Goal: Task Accomplishment & Management: Use online tool/utility

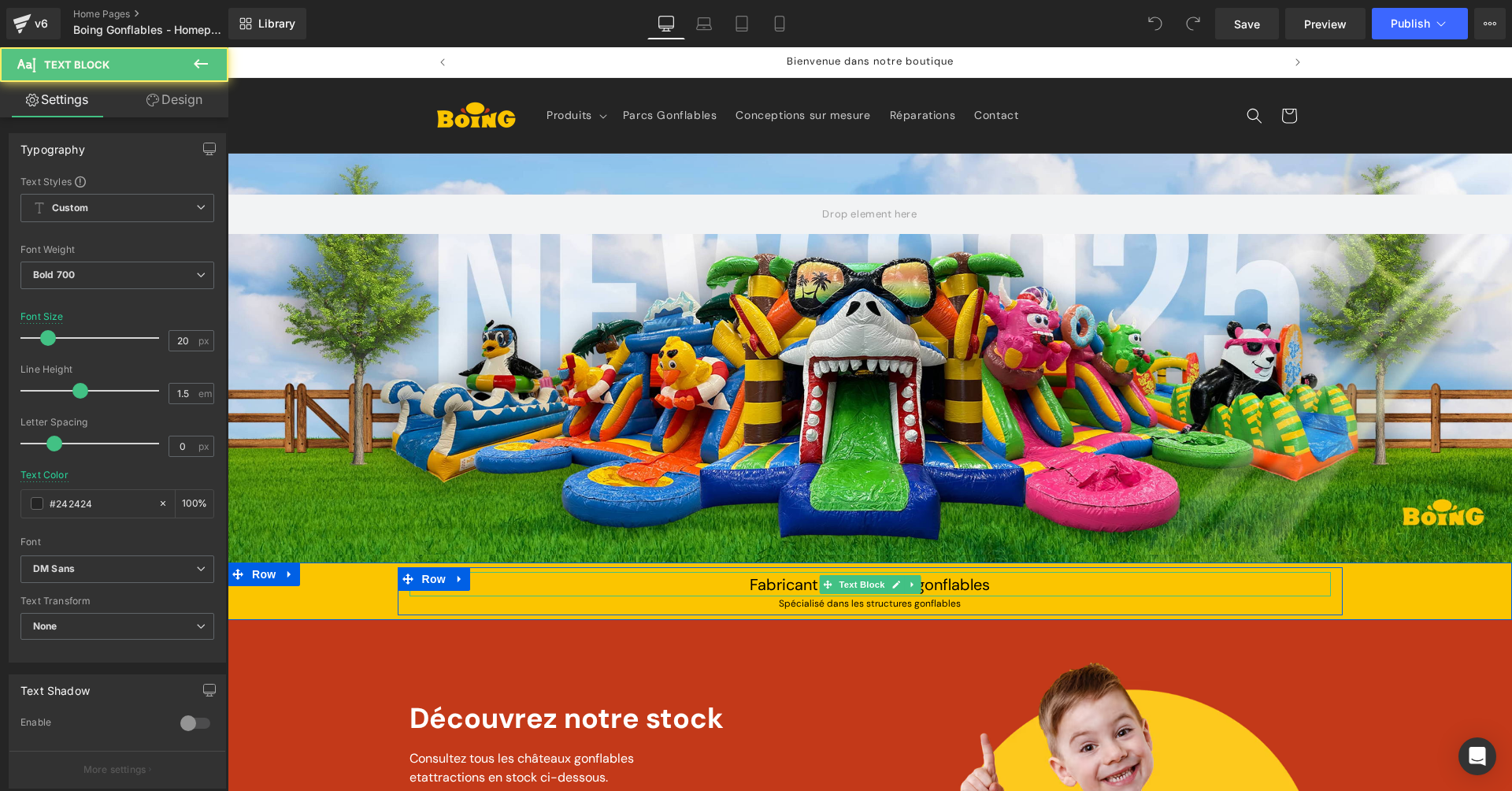
click at [778, 577] on span "Fabricant de châteaux gonflables" at bounding box center [870, 584] width 240 height 20
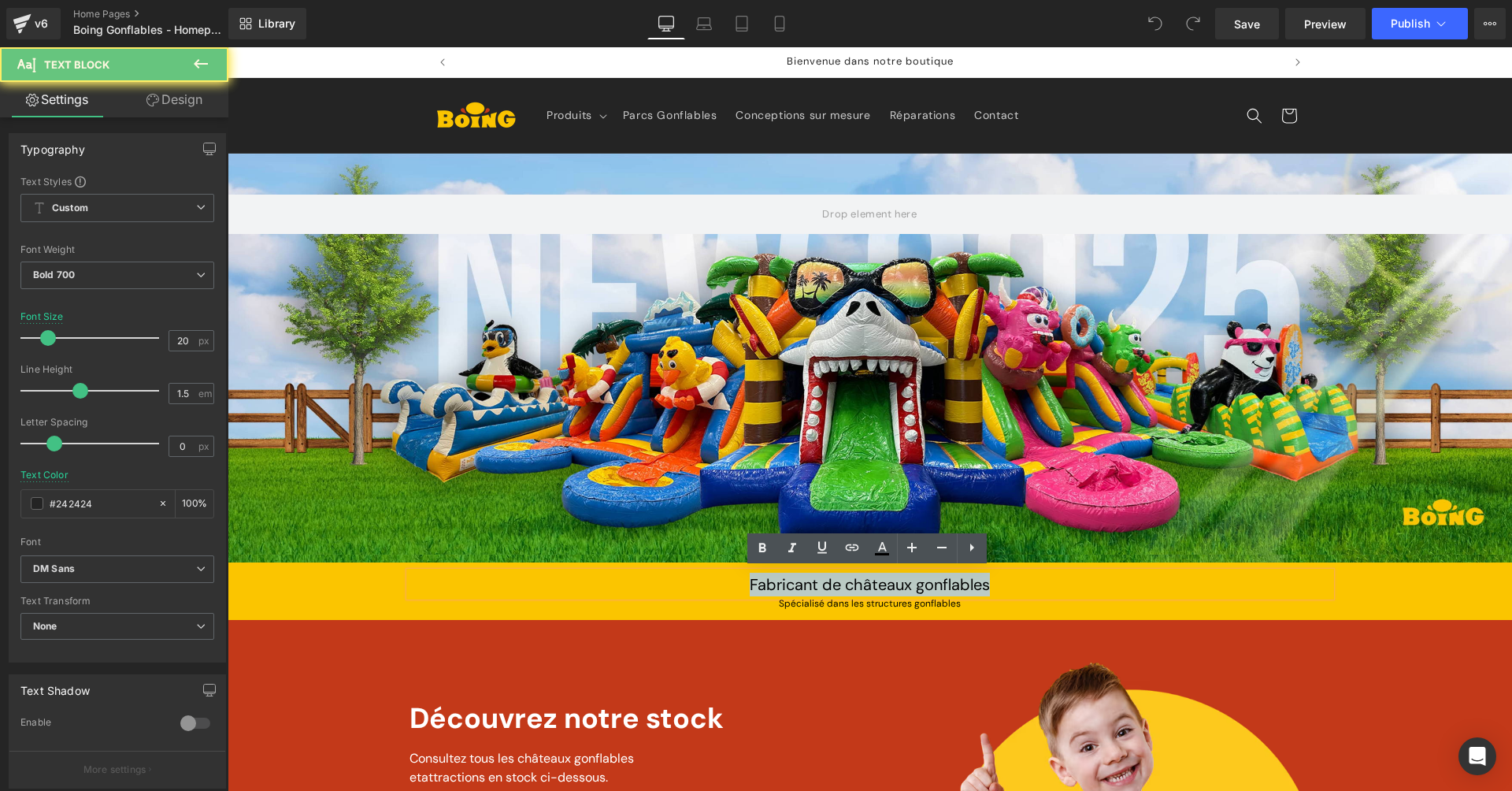
click at [778, 577] on span "Fabricant de châteaux gonflables" at bounding box center [870, 584] width 240 height 20
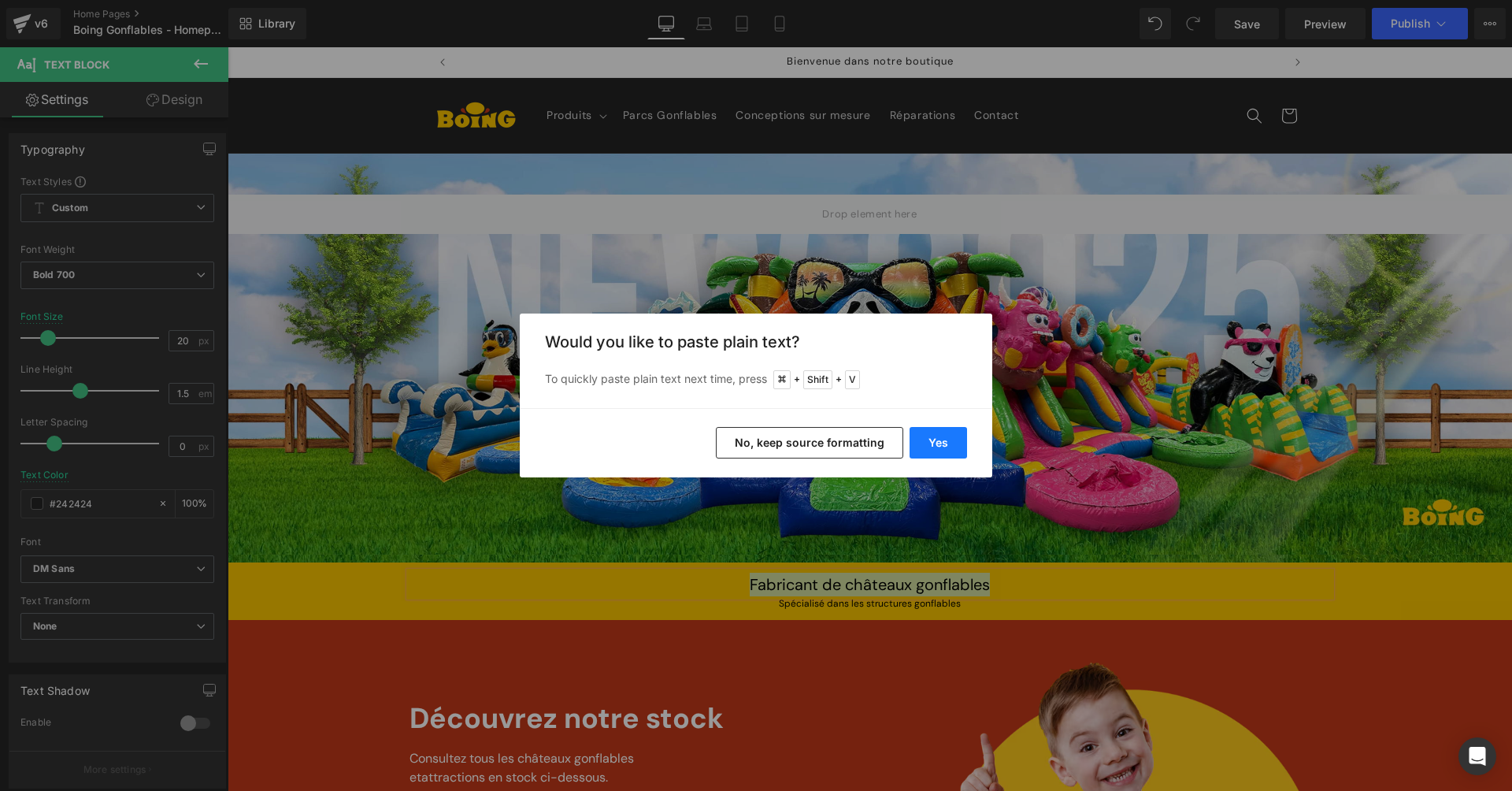
click at [934, 442] on button "Yes" at bounding box center [939, 442] width 58 height 31
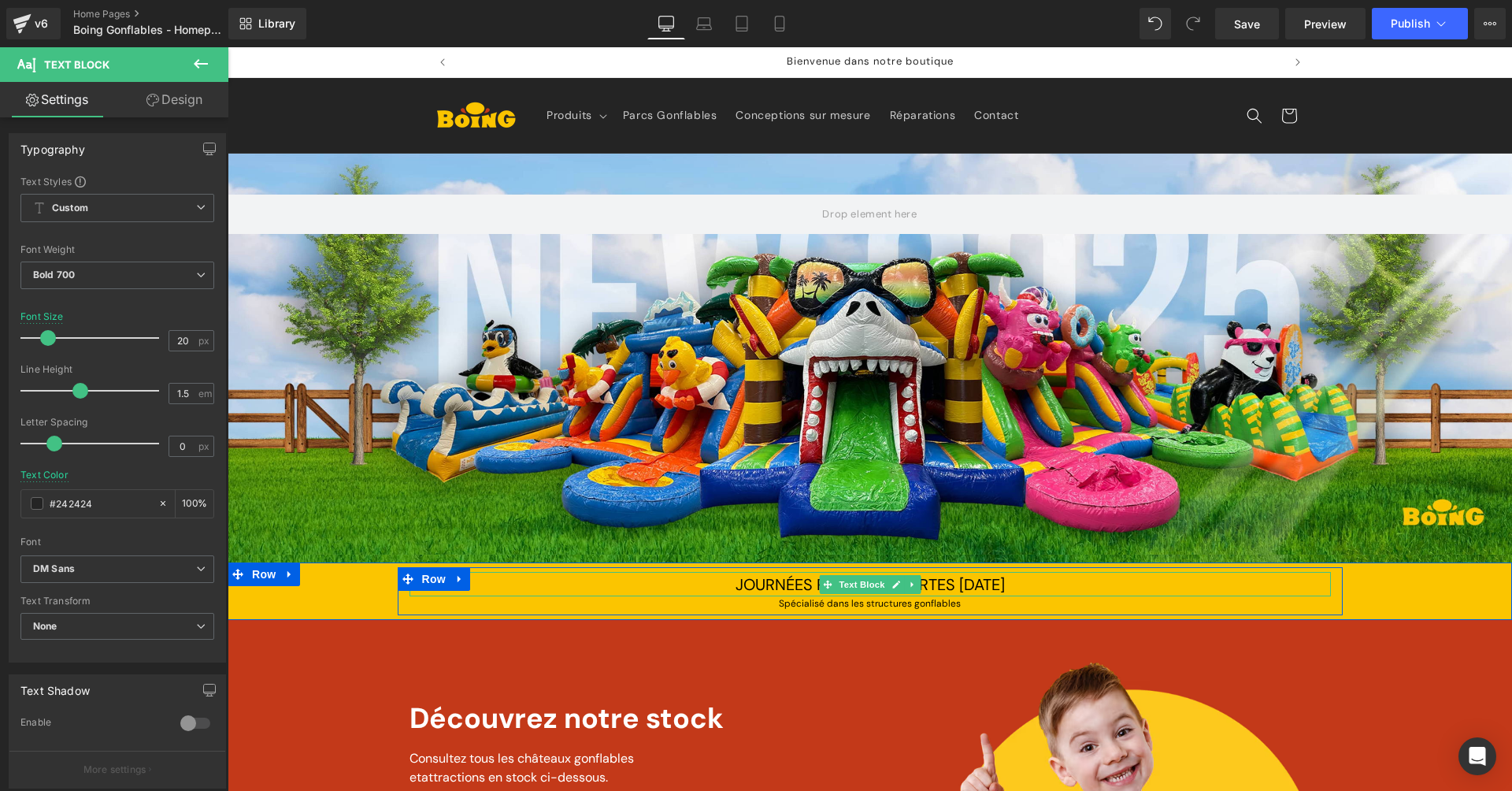
click at [736, 582] on span "JOURNÉES PORTES OUVERTES [DATE]" at bounding box center [870, 584] width 269 height 20
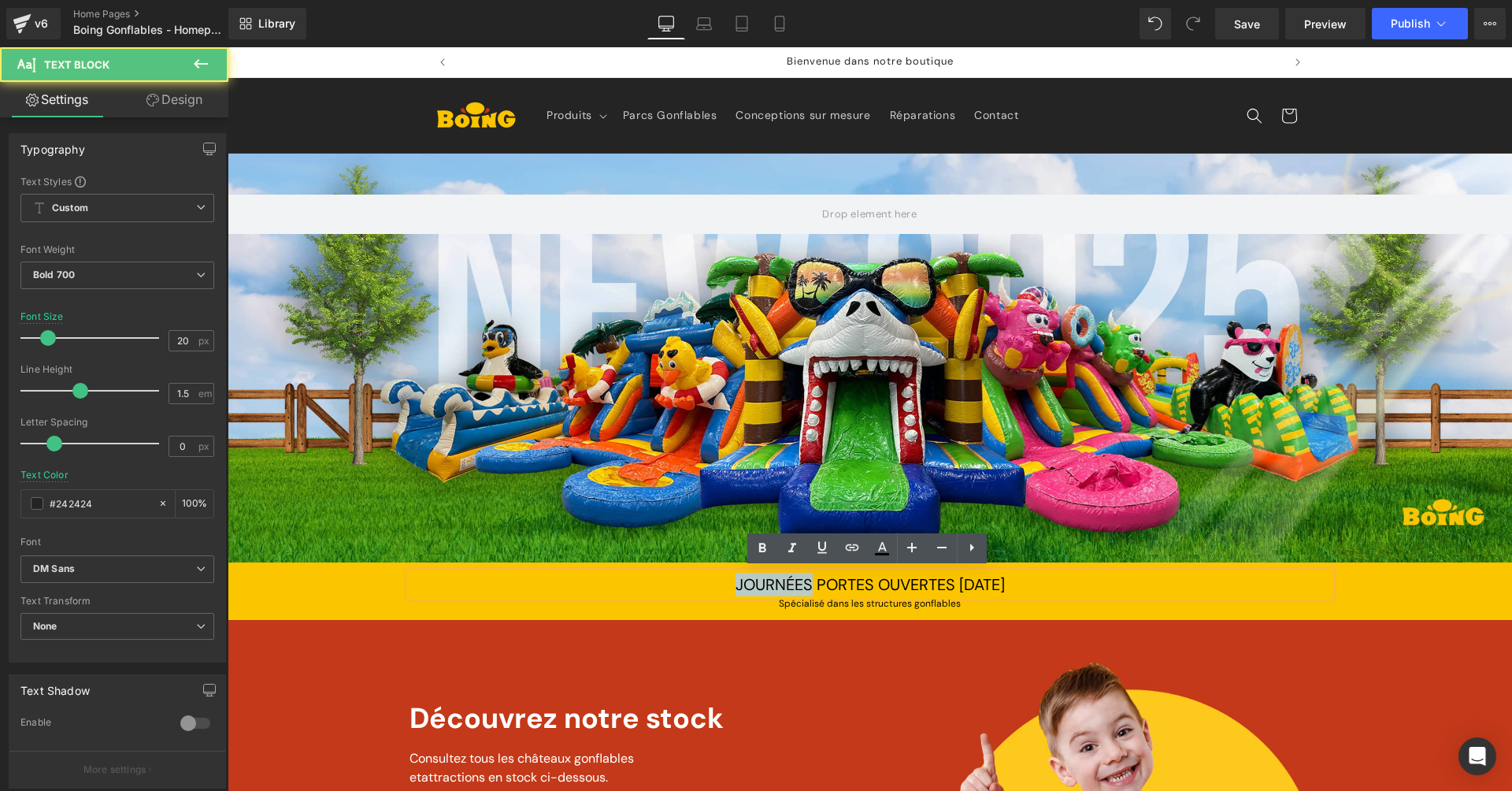
click at [736, 582] on span "JOURNÉES PORTES OUVERTES [DATE]" at bounding box center [870, 584] width 269 height 20
click at [762, 555] on icon at bounding box center [762, 548] width 19 height 19
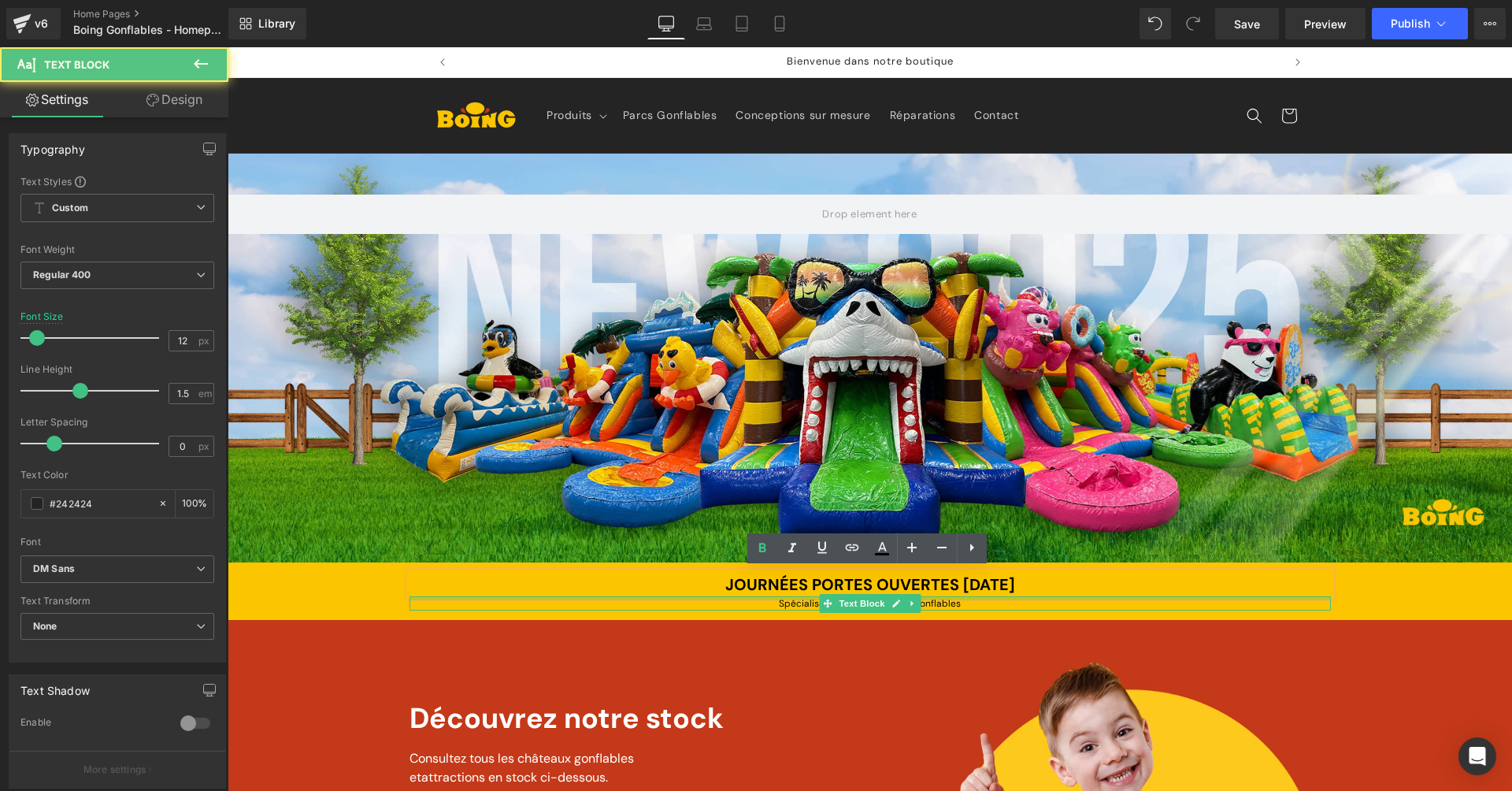
click at [806, 597] on div at bounding box center [870, 598] width 922 height 4
click at [806, 597] on span "Spécialisé dans les structures gonflables" at bounding box center [869, 603] width 182 height 13
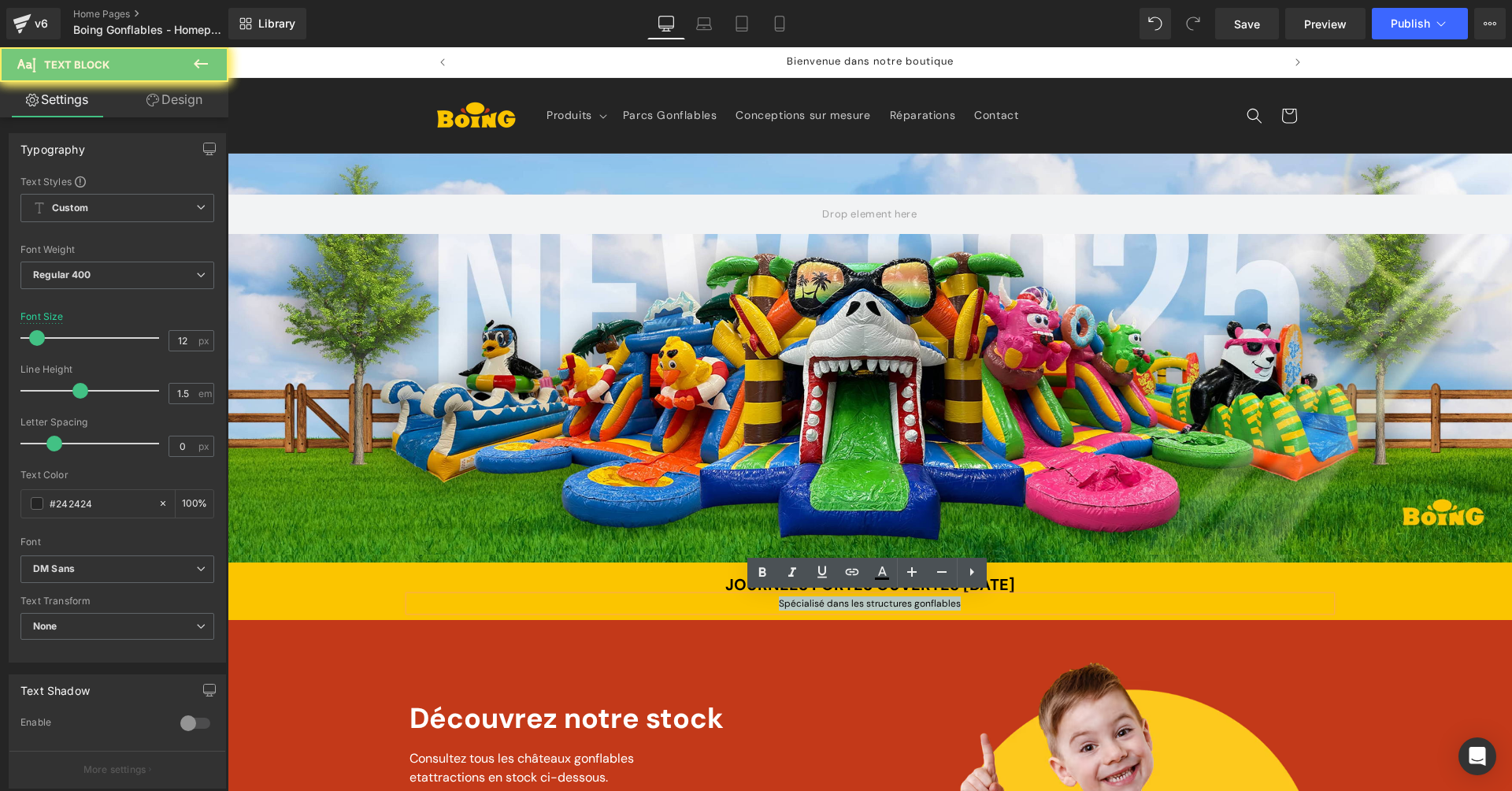
click at [806, 597] on span "Spécialisé dans les structures gonflables" at bounding box center [869, 603] width 182 height 13
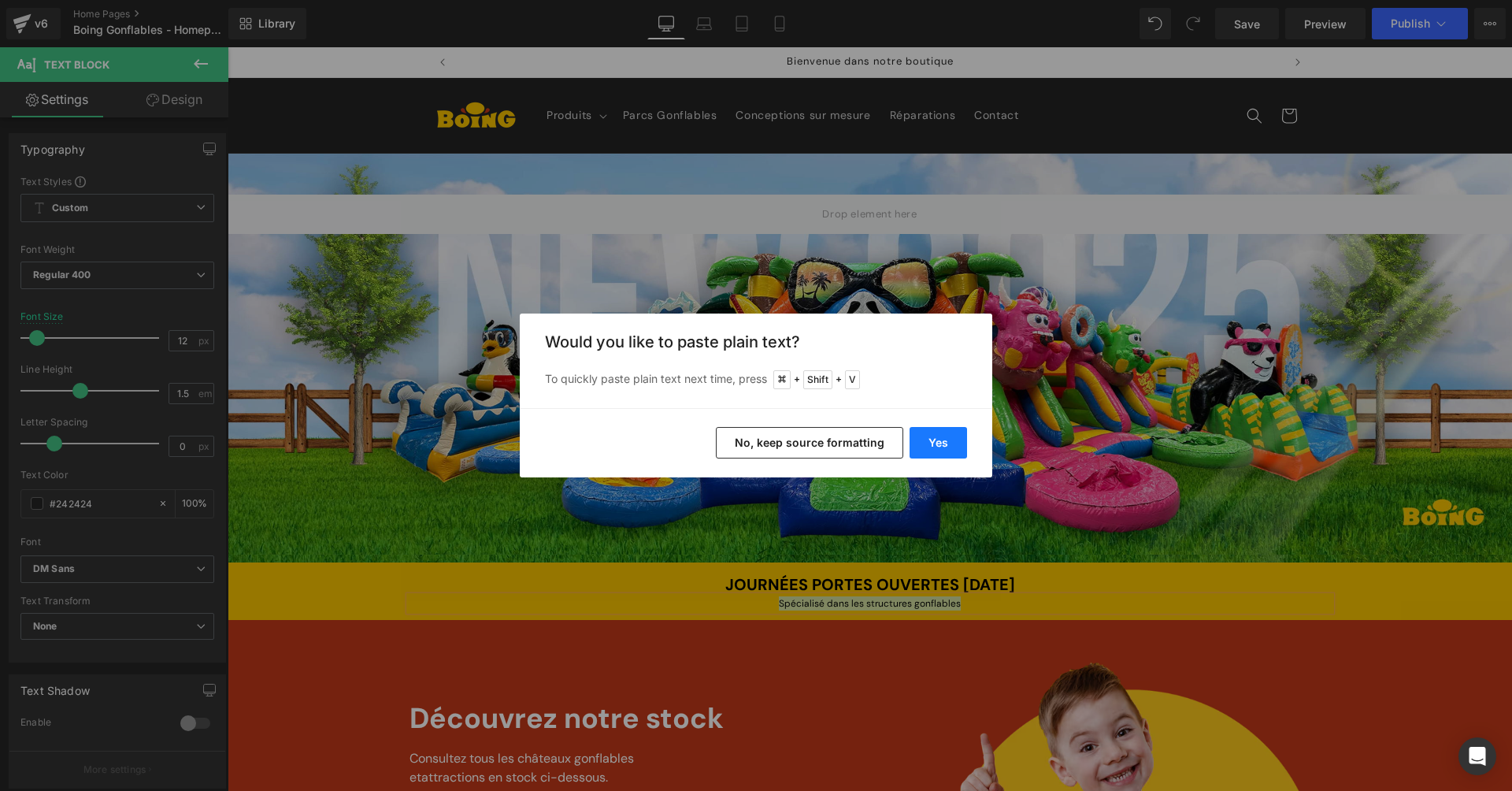
click at [957, 445] on button "Yes" at bounding box center [939, 442] width 58 height 31
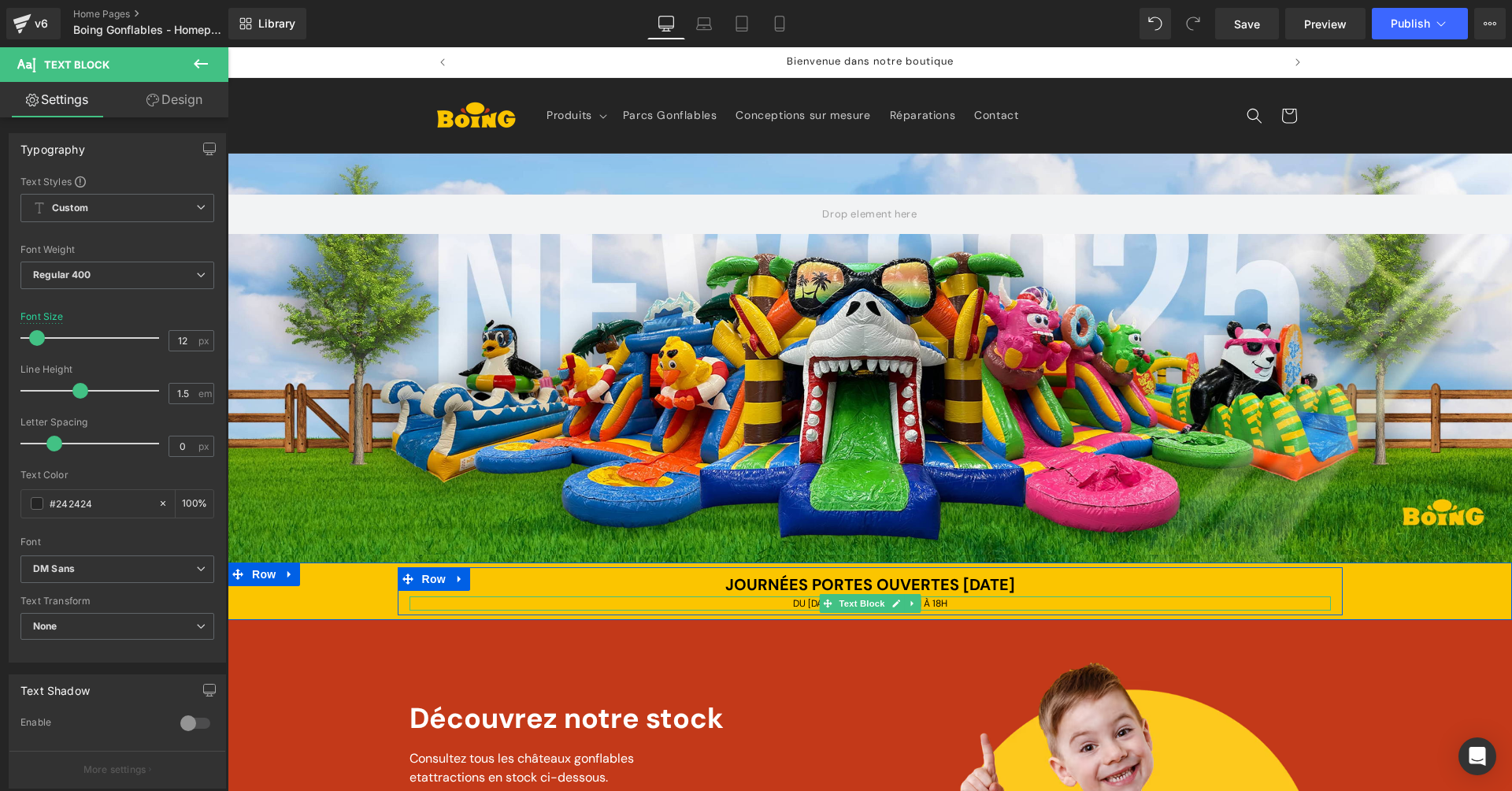
click at [810, 600] on span "DU [DATE] AU [DATE] - DE 10H À 18H" at bounding box center [870, 603] width 154 height 13
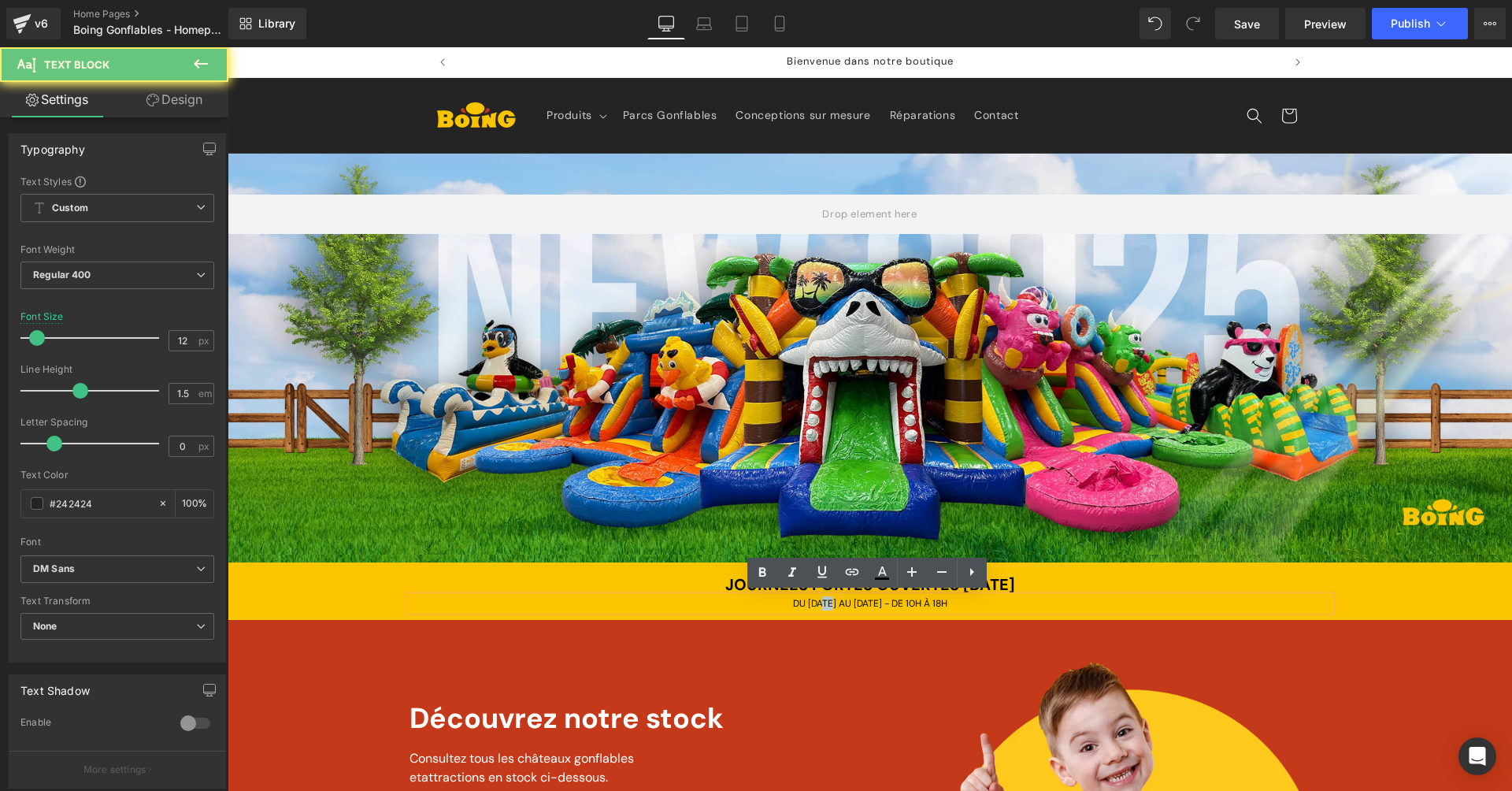
click at [810, 600] on span "DU [DATE] AU [DATE] - DE 10H À 18H" at bounding box center [870, 603] width 154 height 13
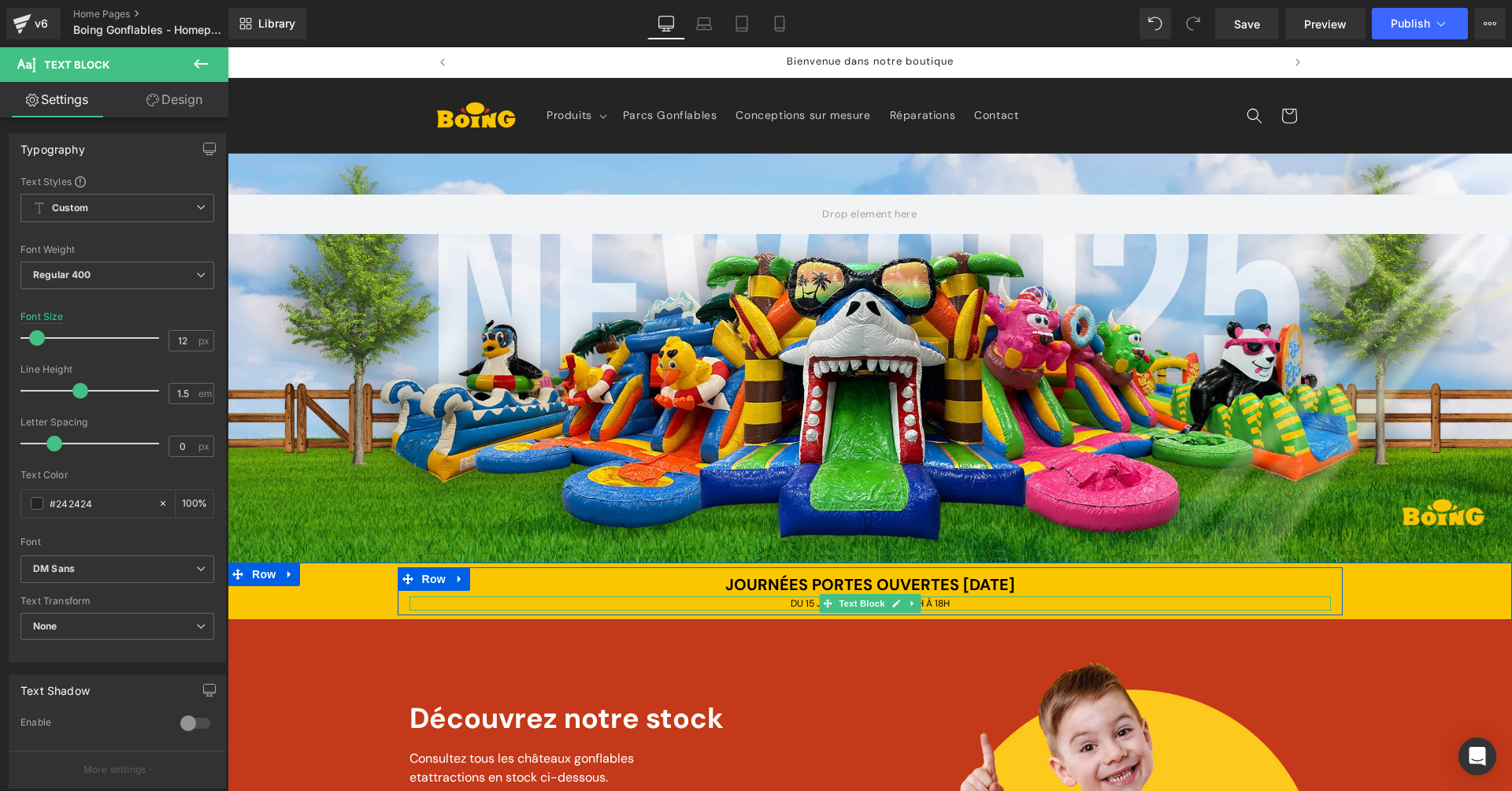
click at [812, 602] on span "DU 15 JUSQ'AU [DATE] - DE 10H À 18H" at bounding box center [870, 603] width 159 height 13
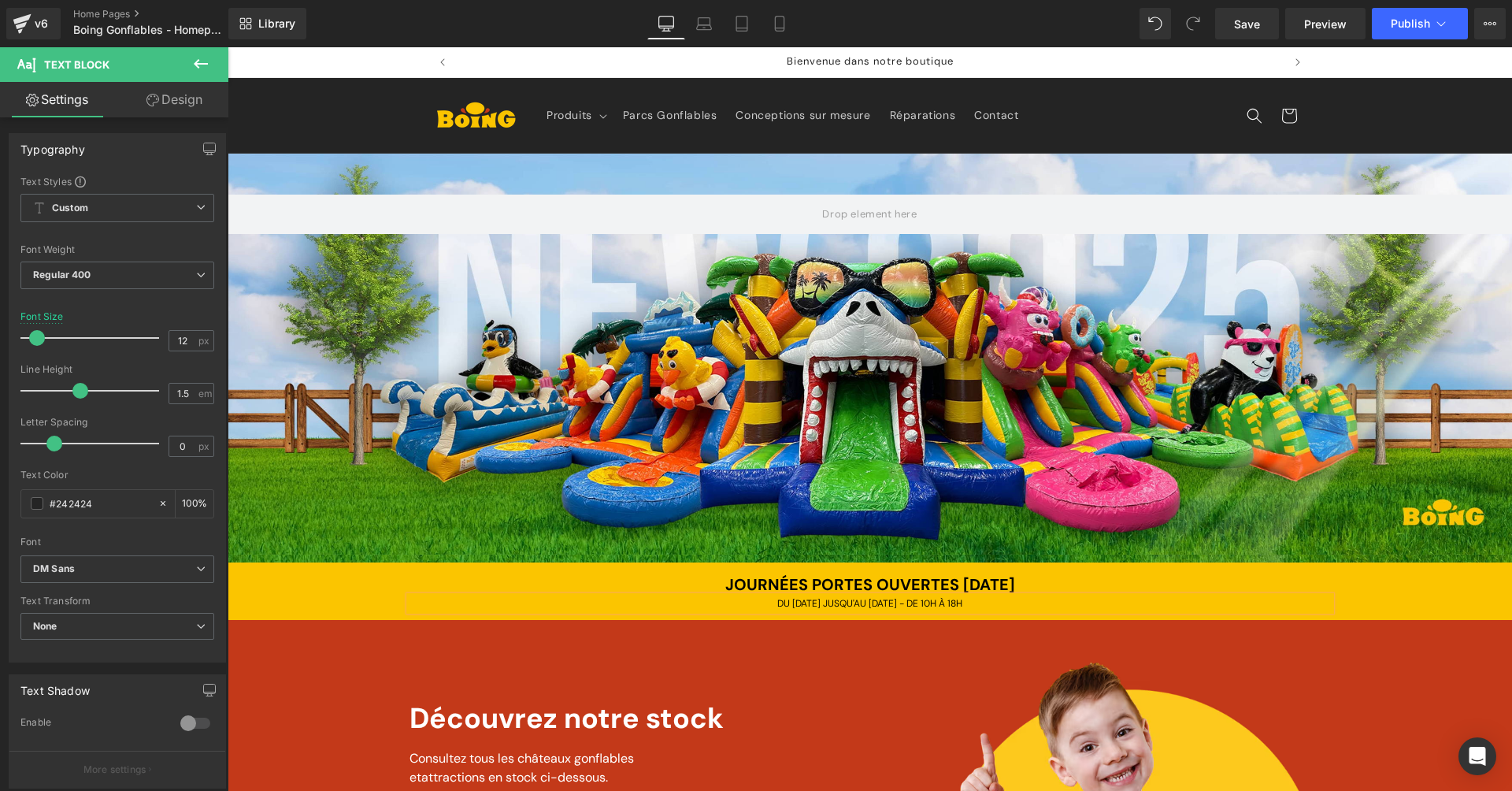
click at [1057, 545] on div at bounding box center [869, 357] width 1284 height 409
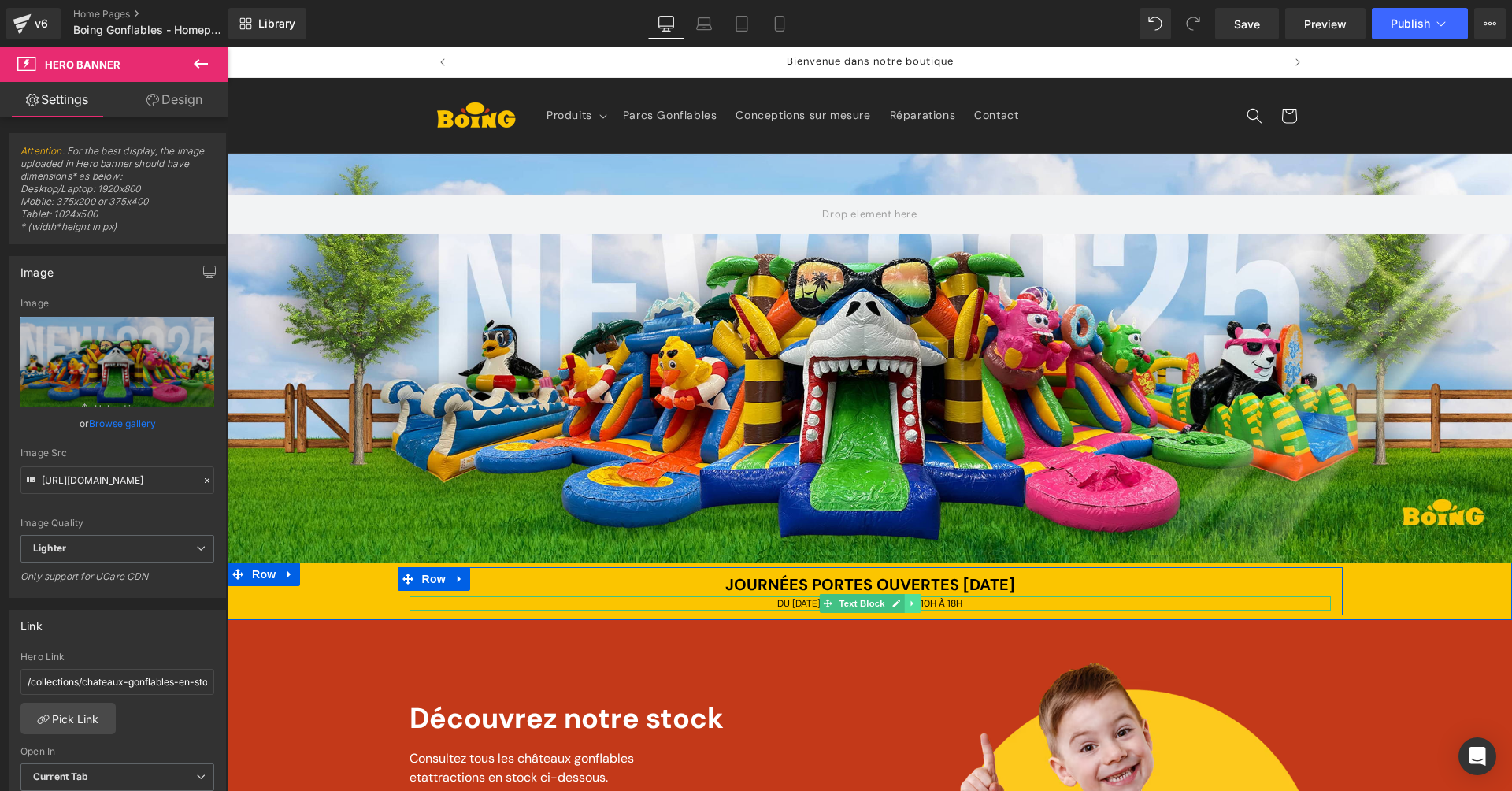
click at [911, 605] on icon at bounding box center [913, 603] width 8 height 9
click at [900, 603] on icon at bounding box center [904, 604] width 8 height 8
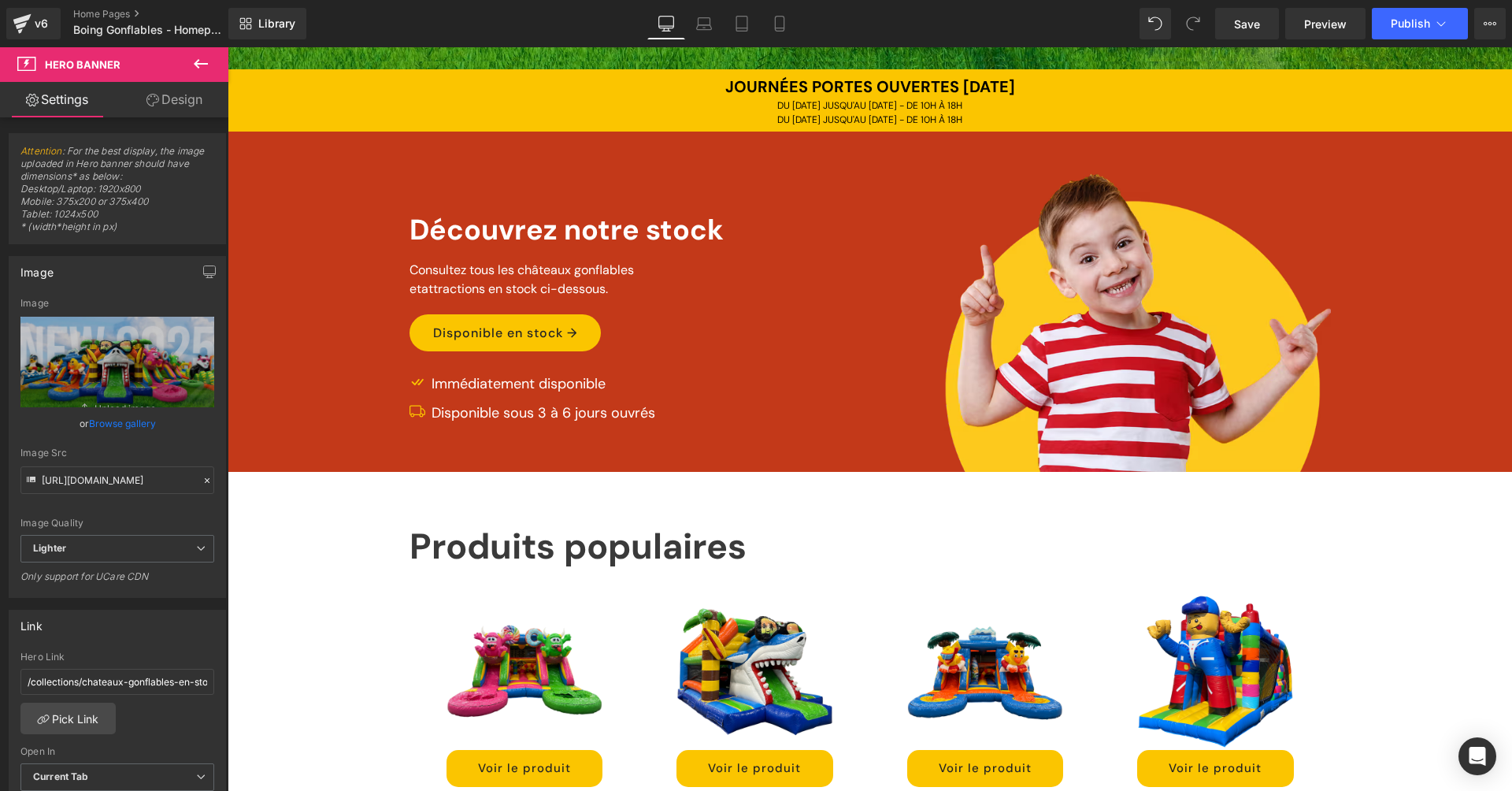
scroll to position [329, 0]
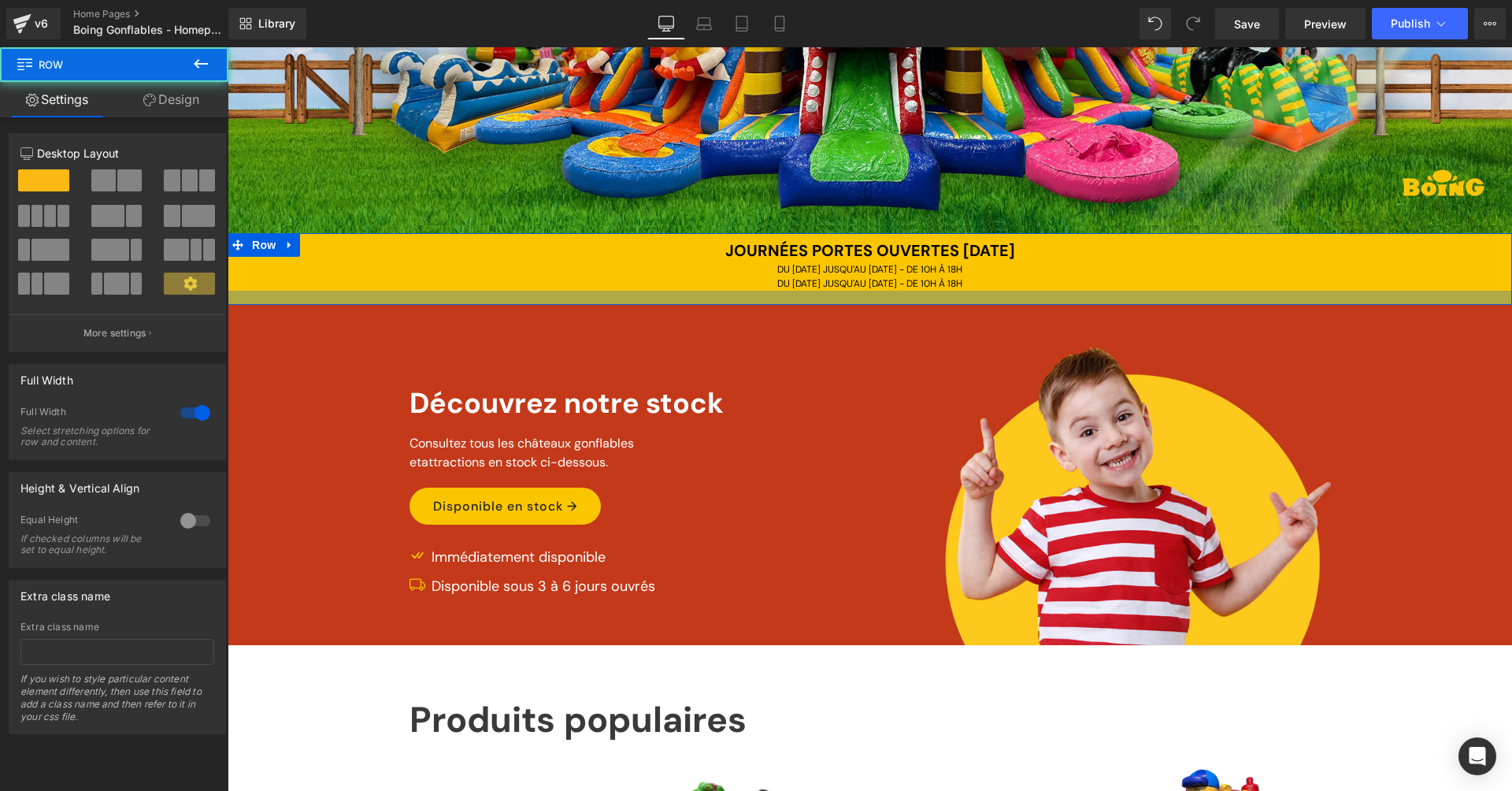
drag, startPoint x: 331, startPoint y: 289, endPoint x: 322, endPoint y: 299, distance: 13.5
click at [322, 299] on div at bounding box center [869, 297] width 1284 height 14
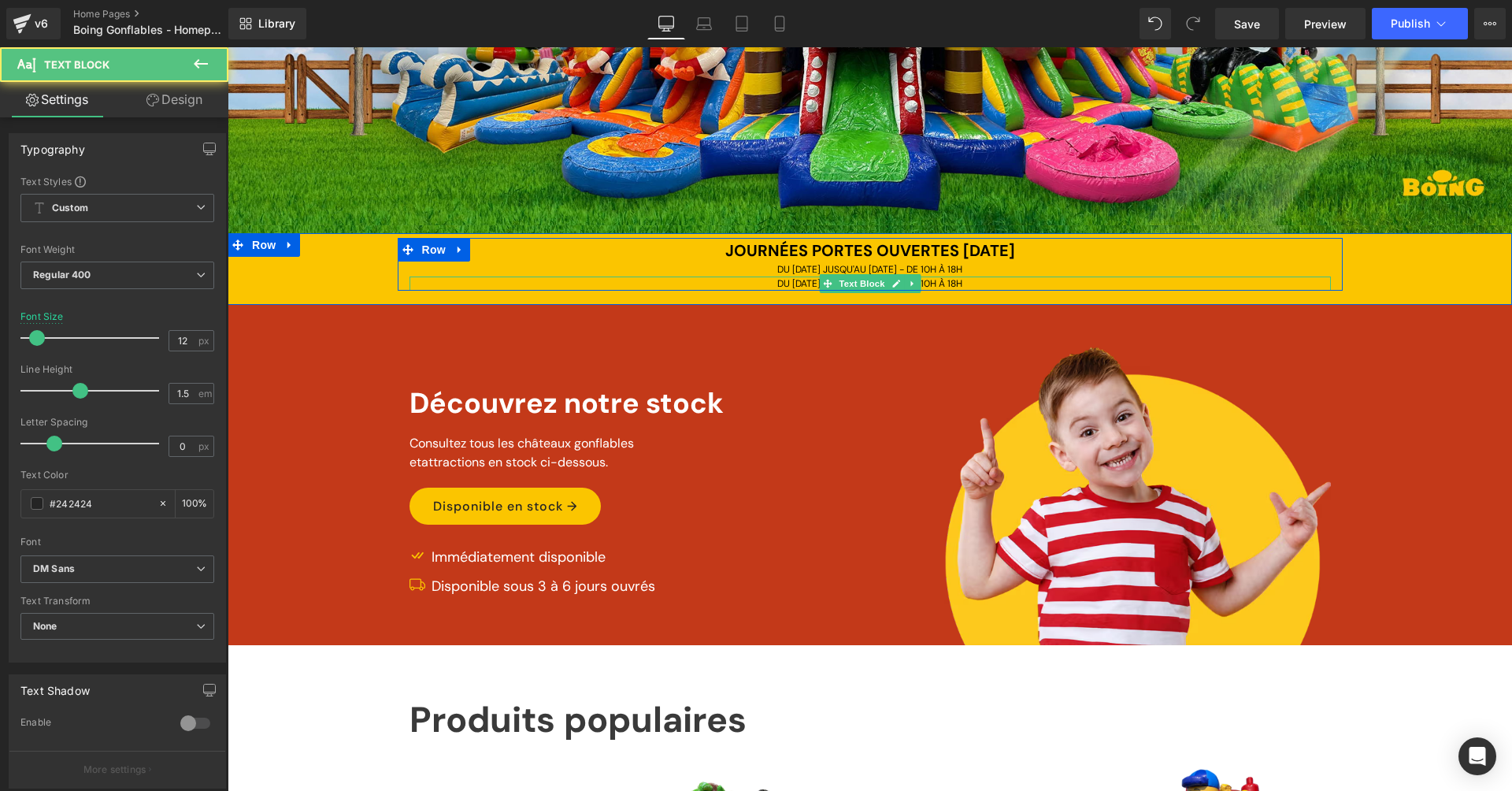
click at [784, 281] on span "DU [DATE] JUSQU'AU [DATE] - DE 10H À 18H" at bounding box center [869, 284] width 185 height 13
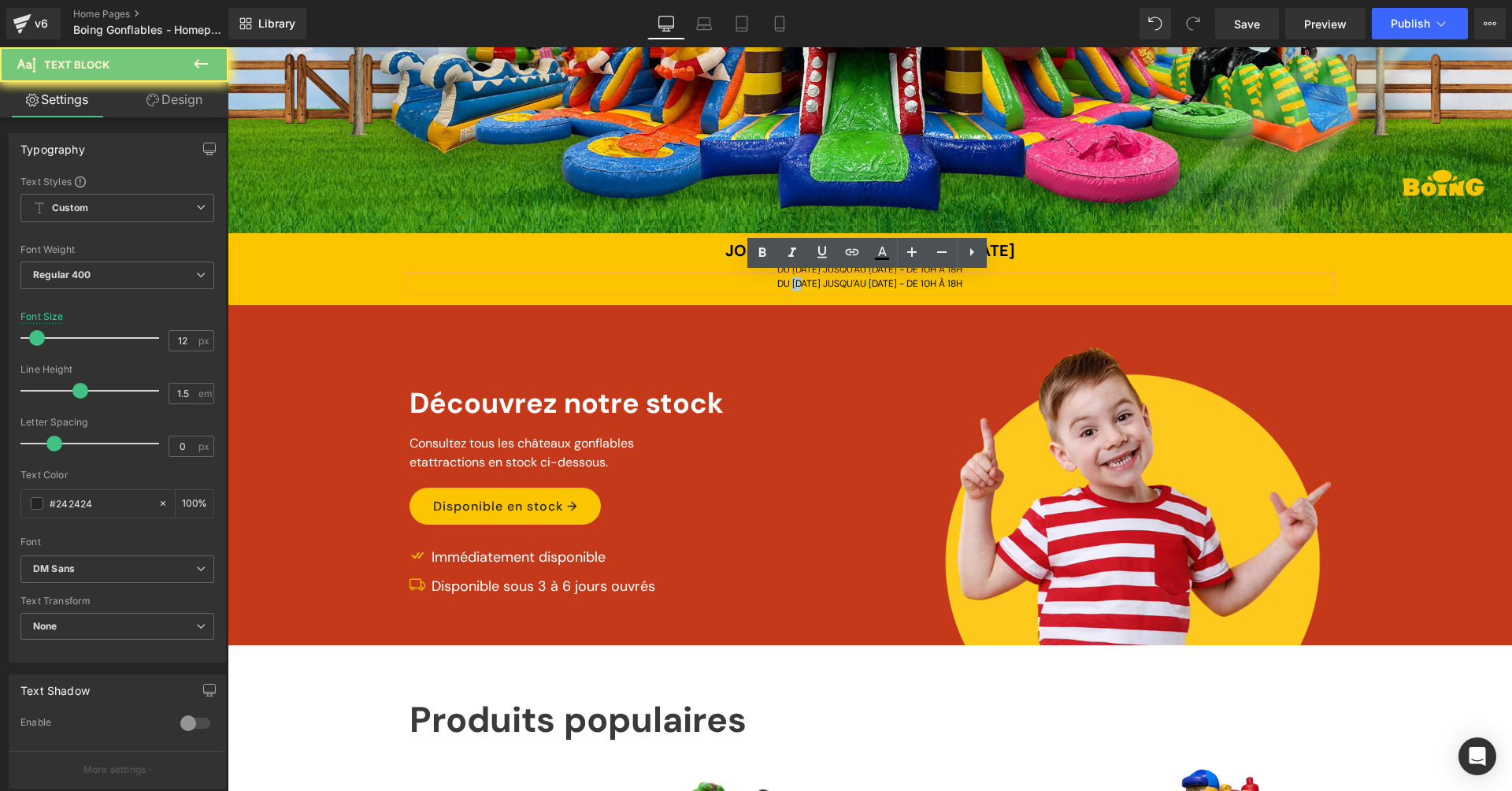
click at [784, 281] on span "DU [DATE] JUSQU'AU [DATE] - DE 10H À 18H" at bounding box center [869, 284] width 185 height 13
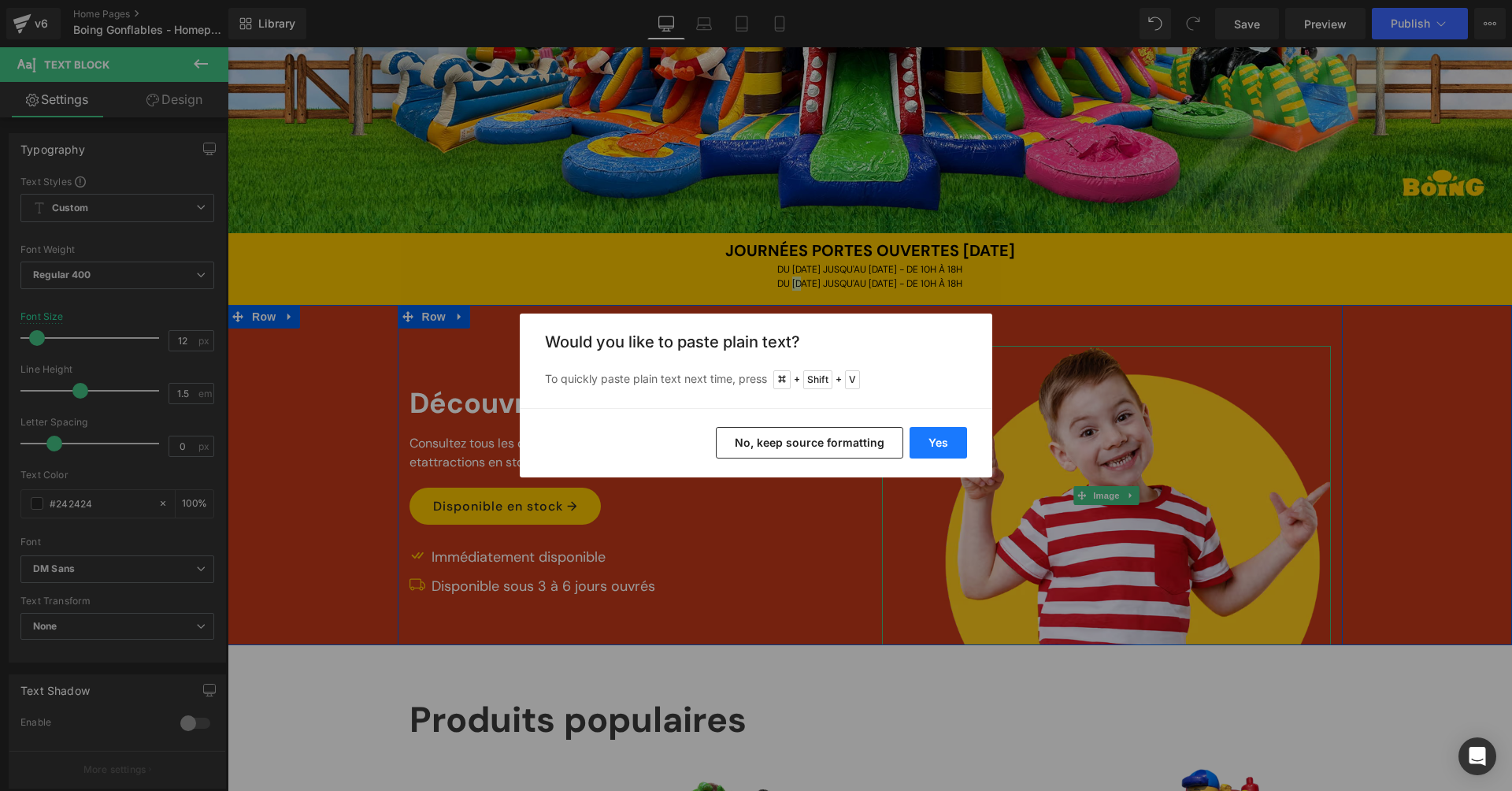
click at [945, 447] on button "Yes" at bounding box center [939, 442] width 58 height 31
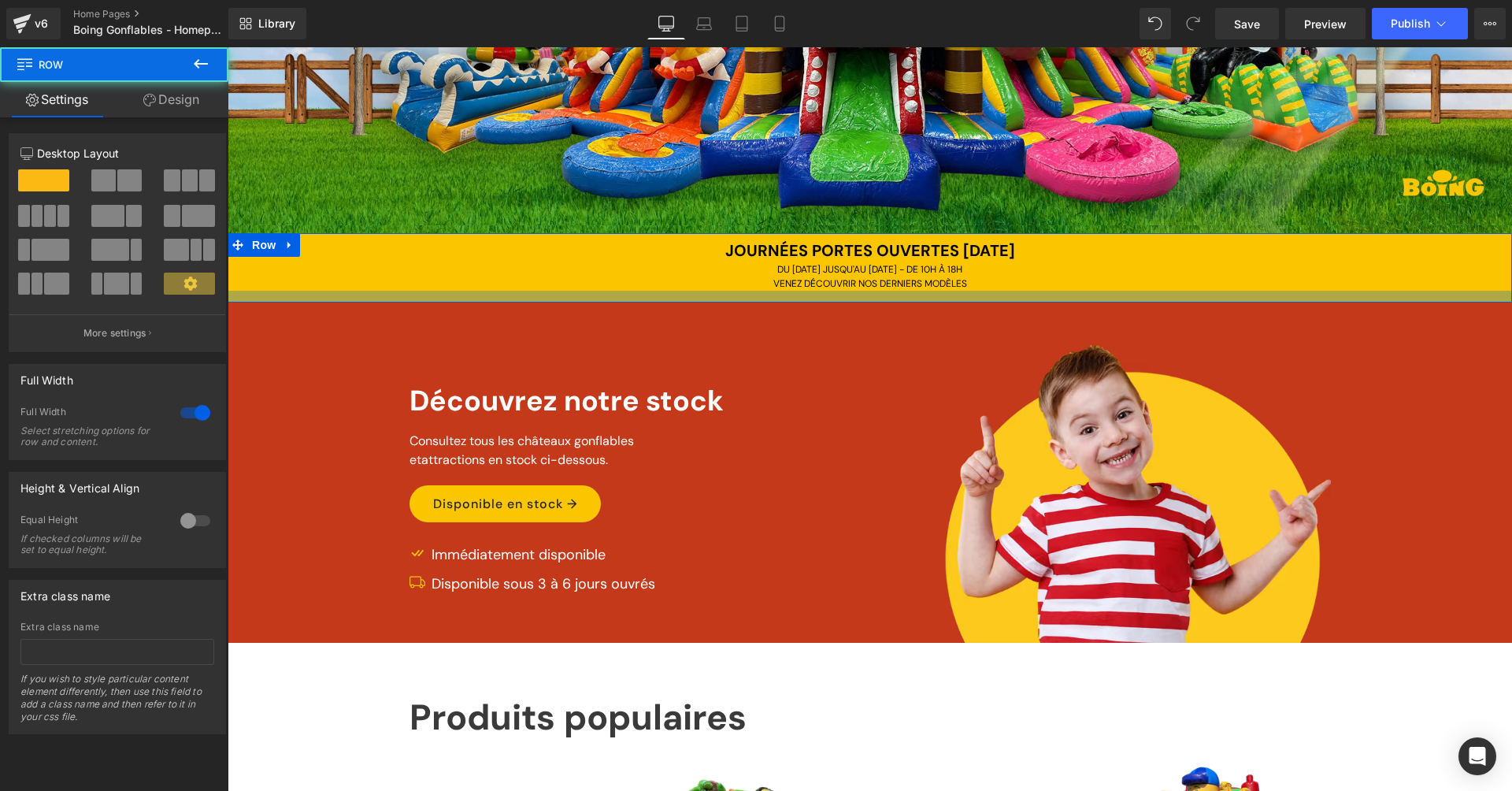
drag, startPoint x: 733, startPoint y: 295, endPoint x: 730, endPoint y: 309, distance: 14.3
click at [730, 291] on div at bounding box center [869, 296] width 1284 height 12
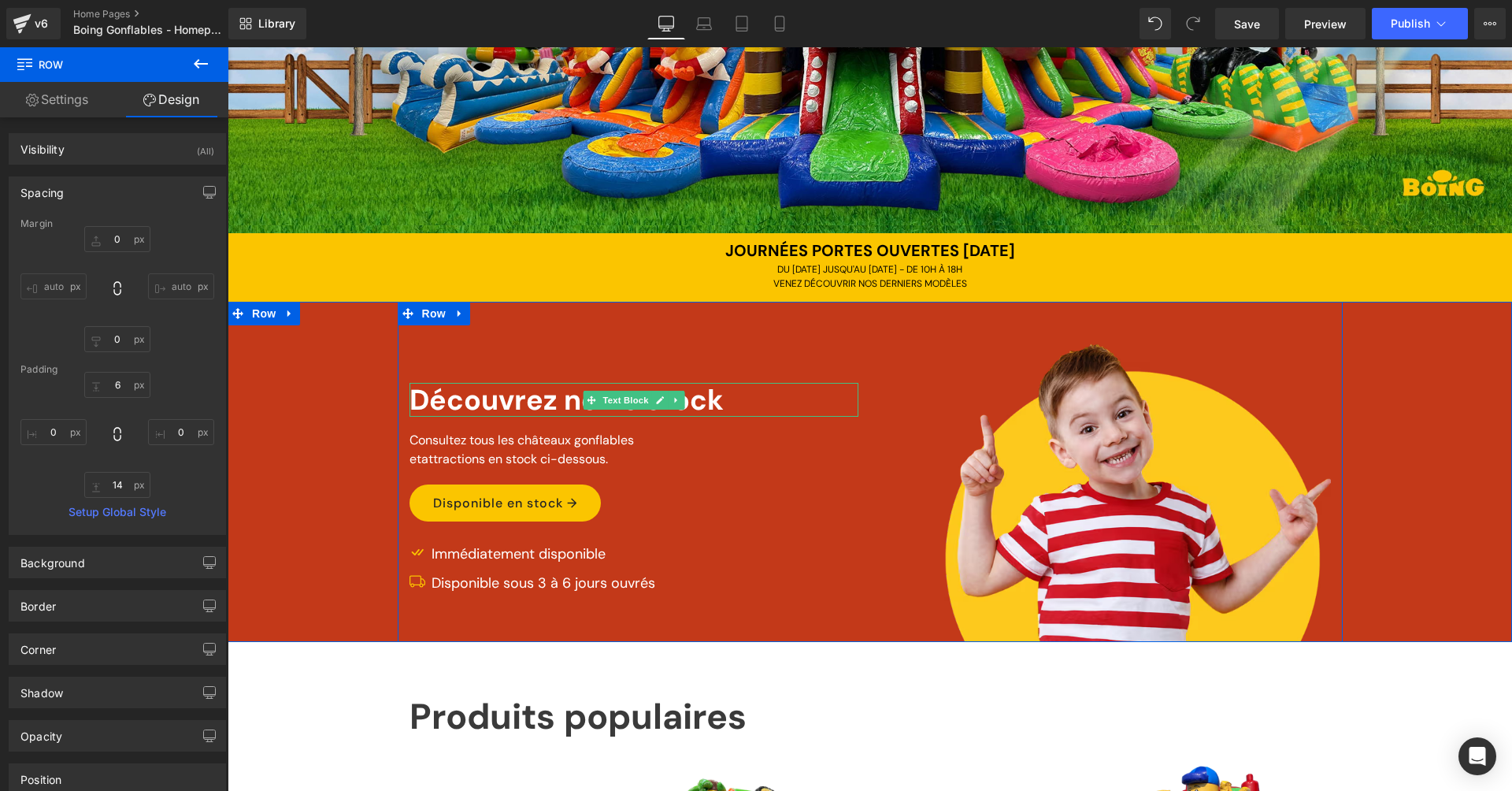
scroll to position [297, 0]
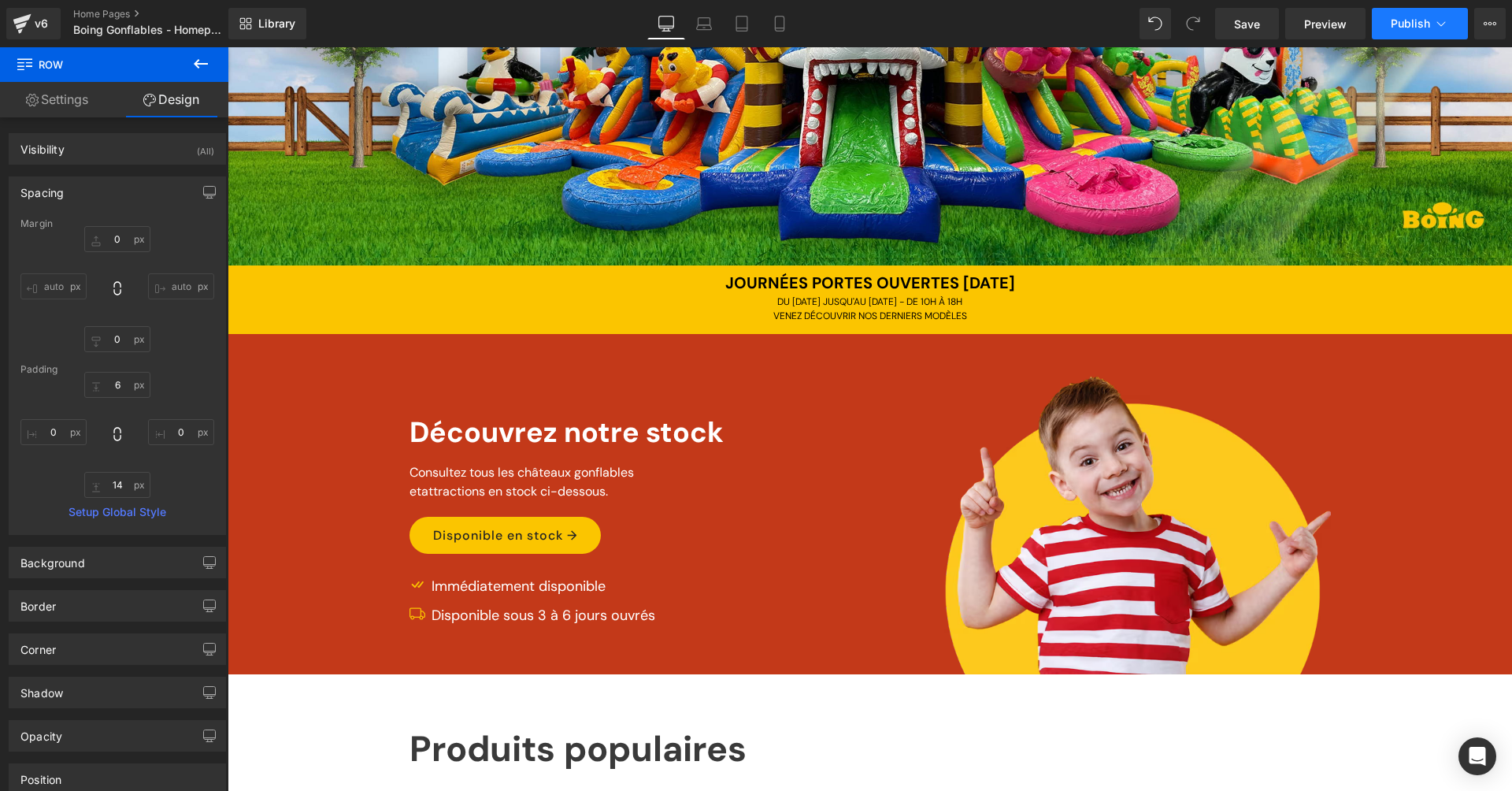
click at [1424, 19] on span "Publish" at bounding box center [1410, 23] width 40 height 13
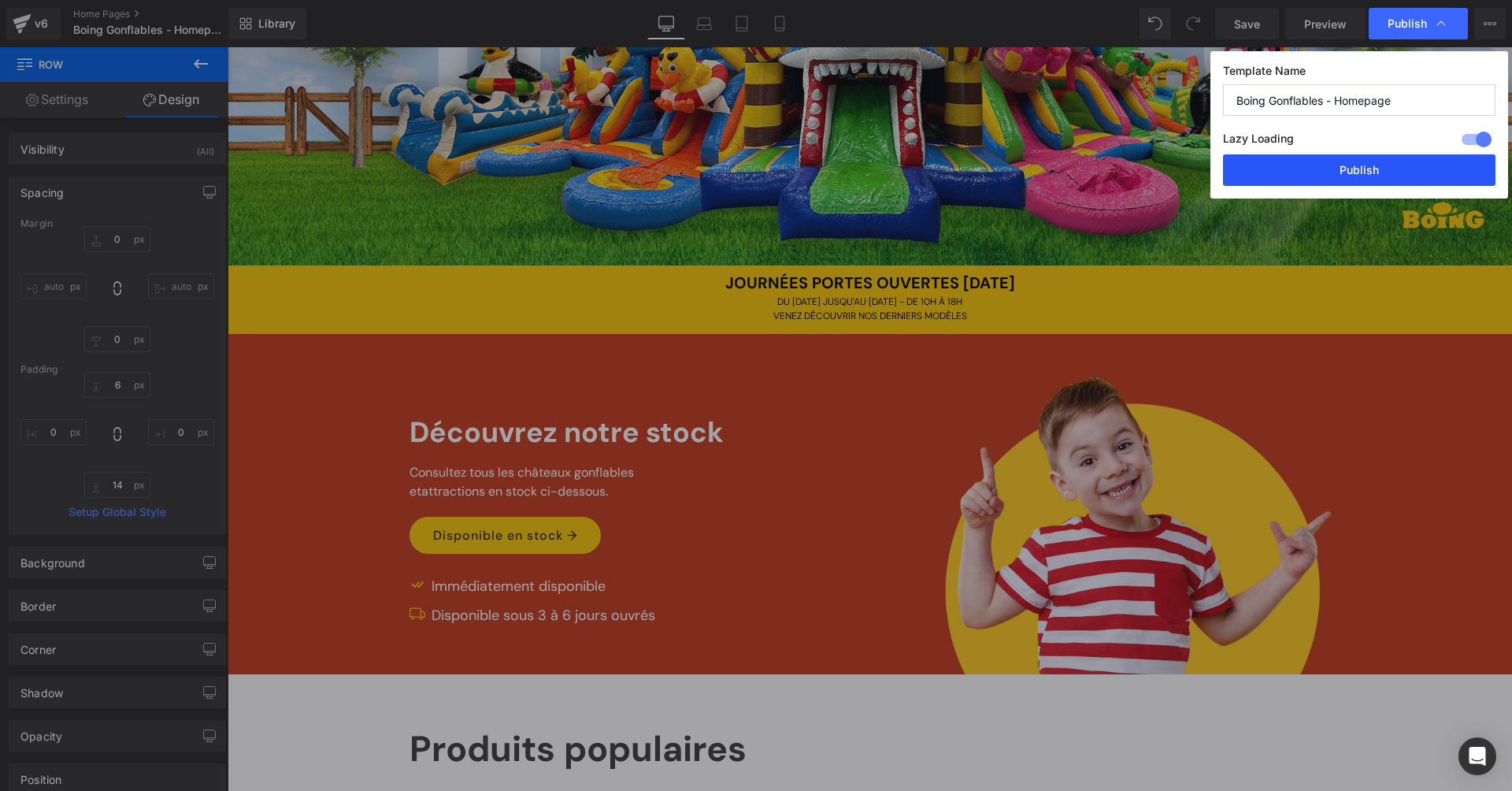
click at [1338, 166] on button "Publish" at bounding box center [1360, 169] width 273 height 31
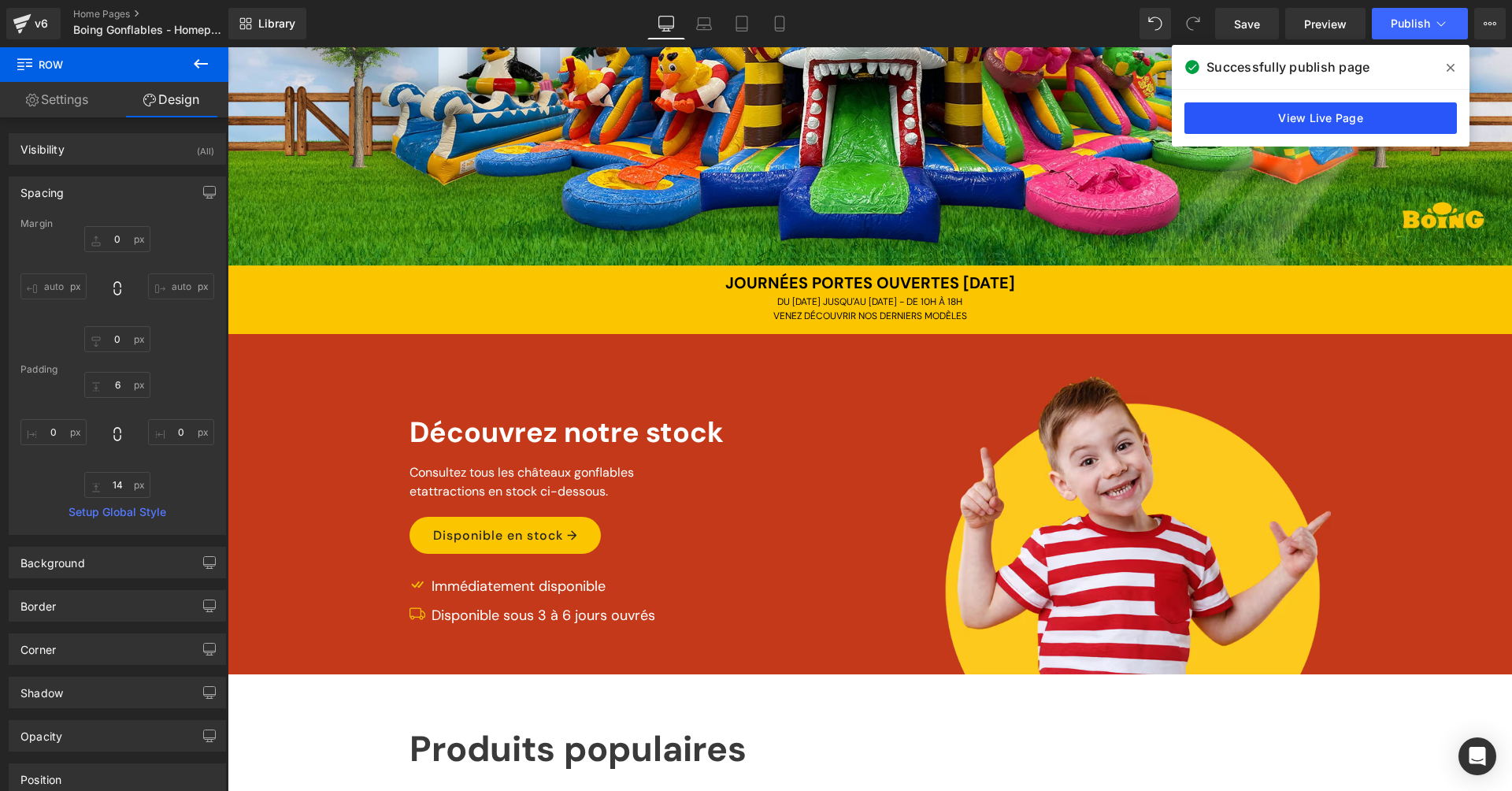
click at [1330, 123] on link "View Live Page" at bounding box center [1321, 118] width 273 height 31
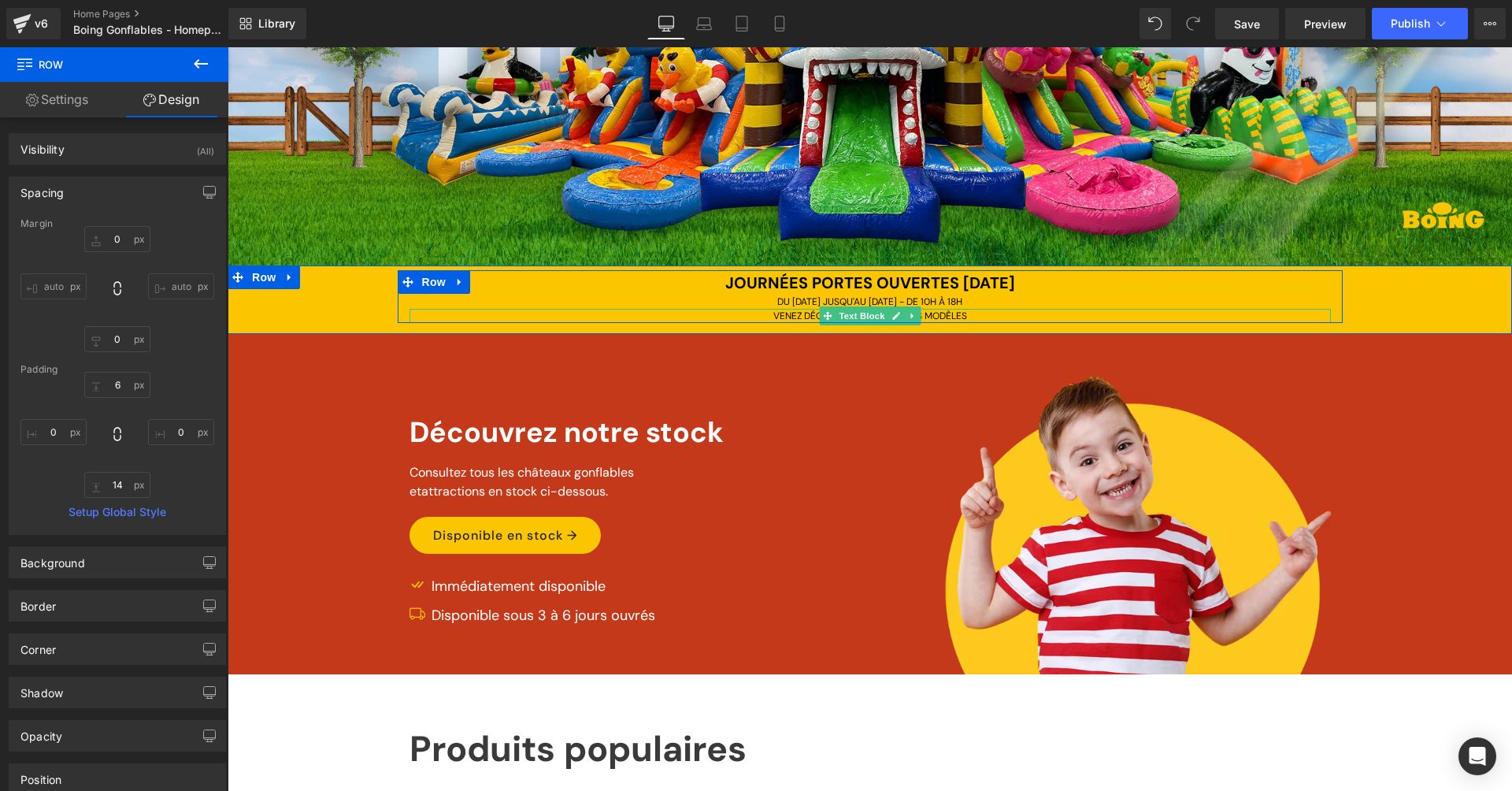
click at [796, 312] on span "VENEZ DÉCOUVRIR NOS DERNIERS MODÈLES" at bounding box center [870, 316] width 194 height 13
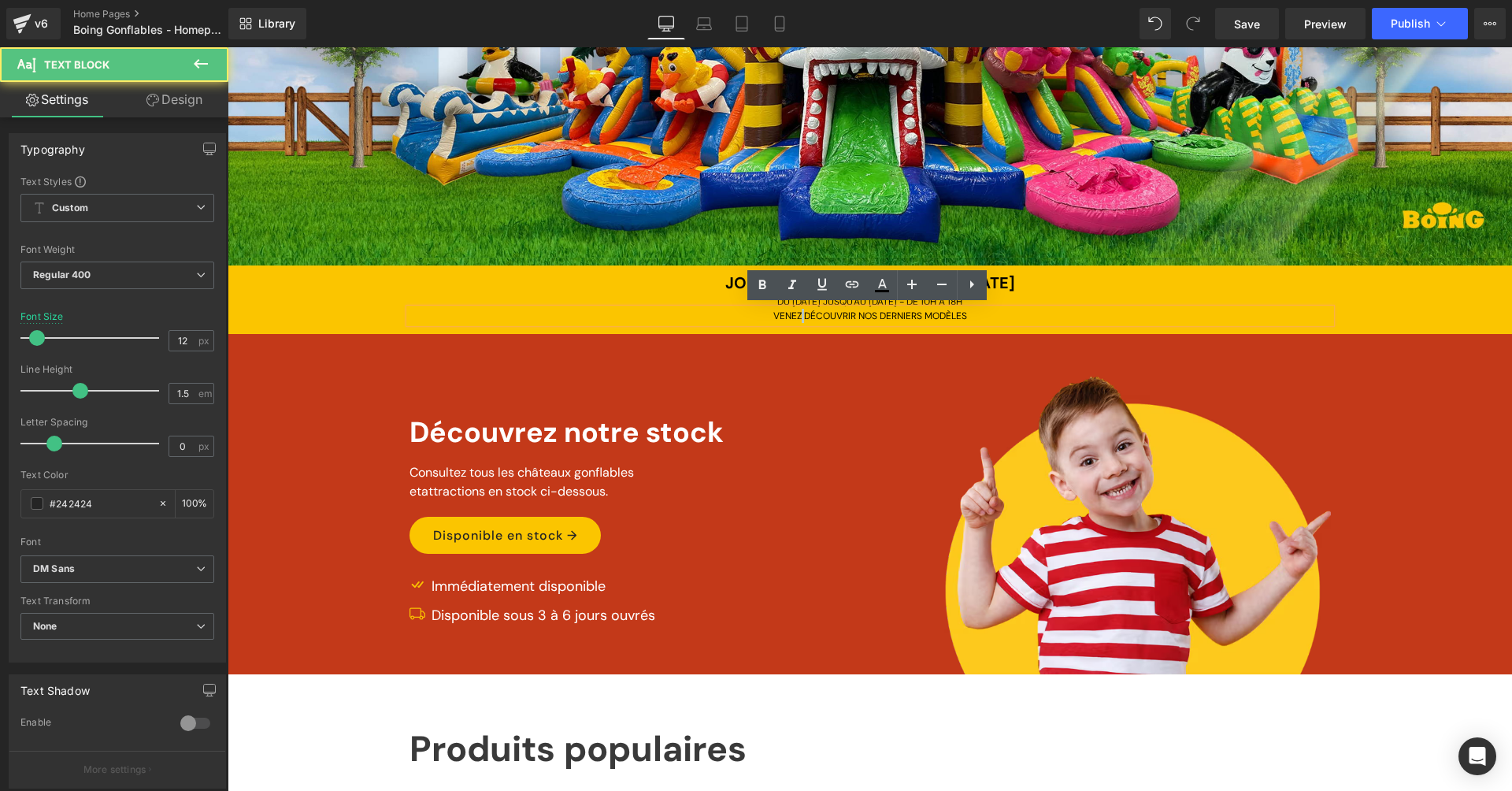
click at [796, 312] on span "VENEZ DÉCOUVRIR NOS DERNIERS MODÈLES" at bounding box center [870, 316] width 194 height 13
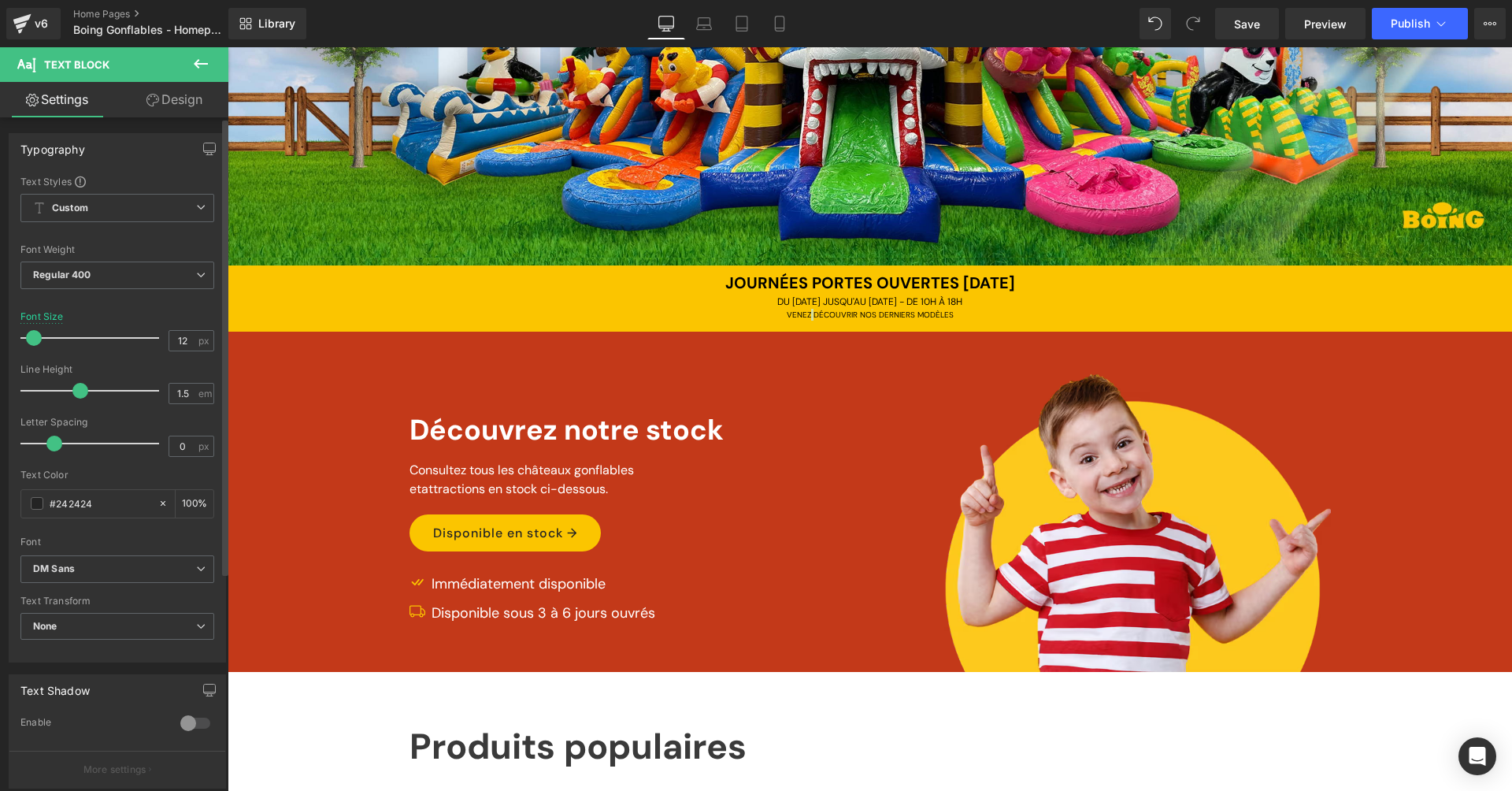
click at [34, 336] on span at bounding box center [34, 338] width 16 height 16
click at [1450, 19] on button "Publish" at bounding box center [1421, 23] width 97 height 31
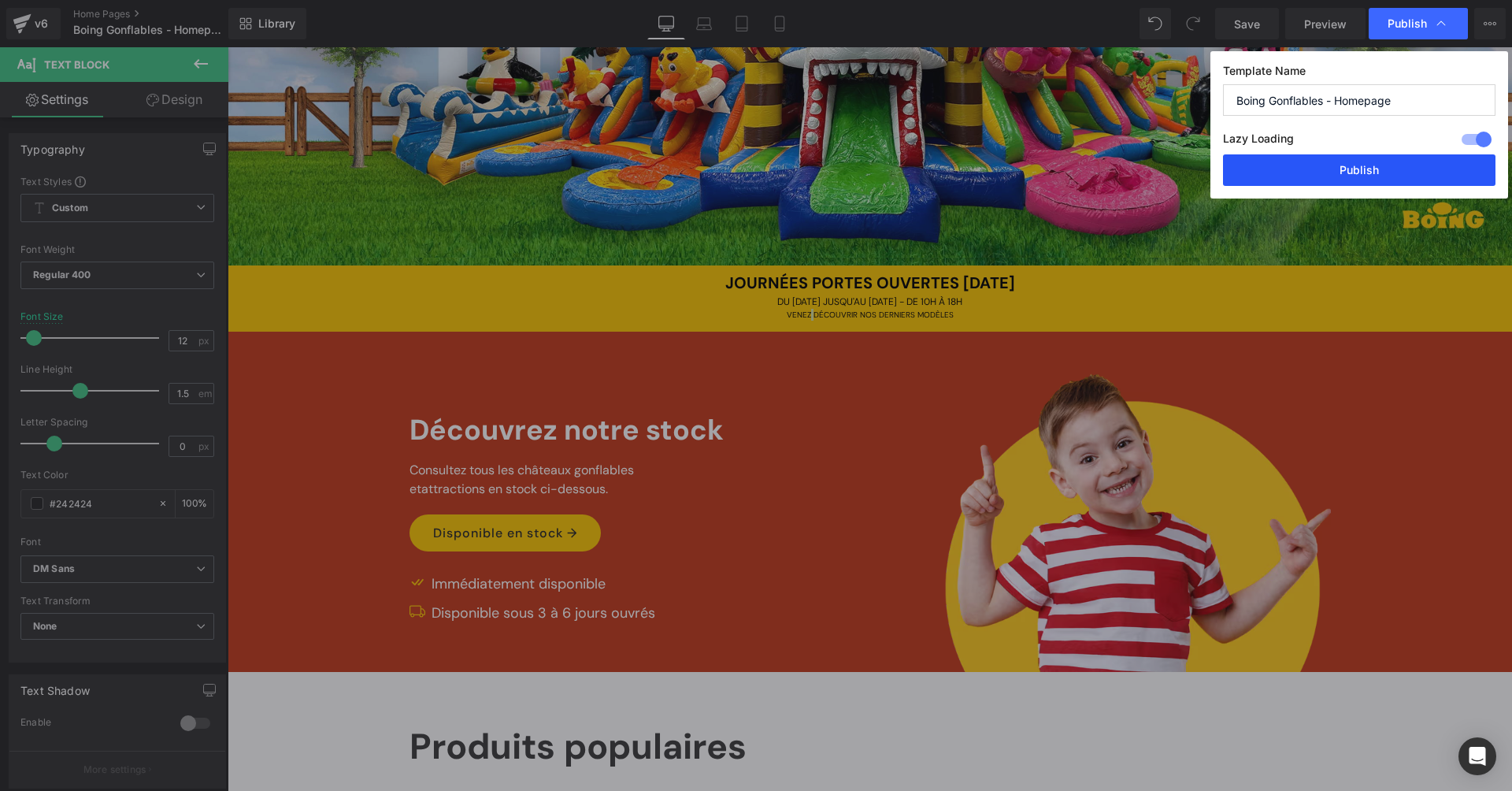
click at [1406, 174] on button "Publish" at bounding box center [1360, 169] width 273 height 31
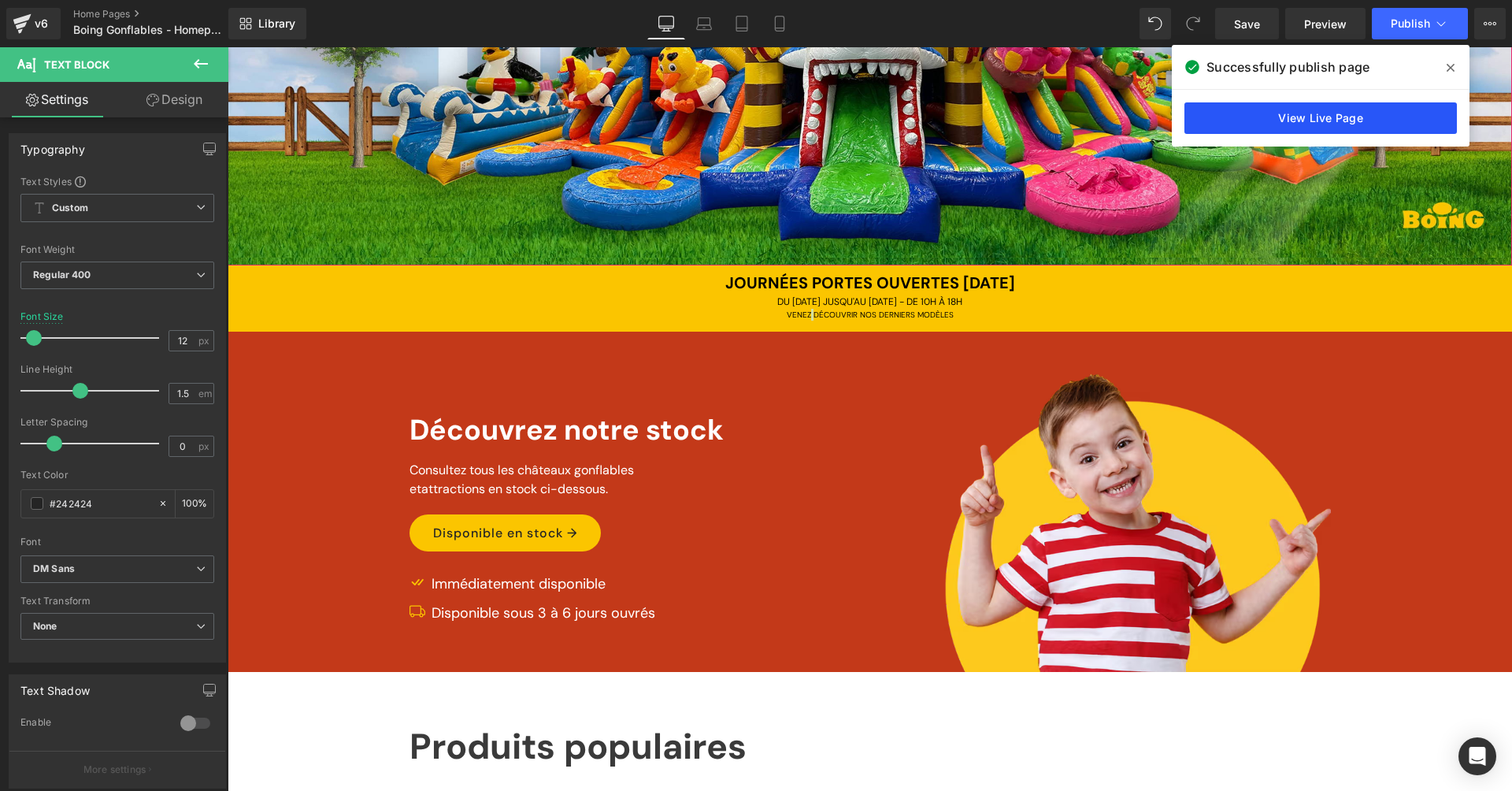
click at [1360, 104] on link "View Live Page" at bounding box center [1321, 118] width 273 height 31
